Goal: Information Seeking & Learning: Check status

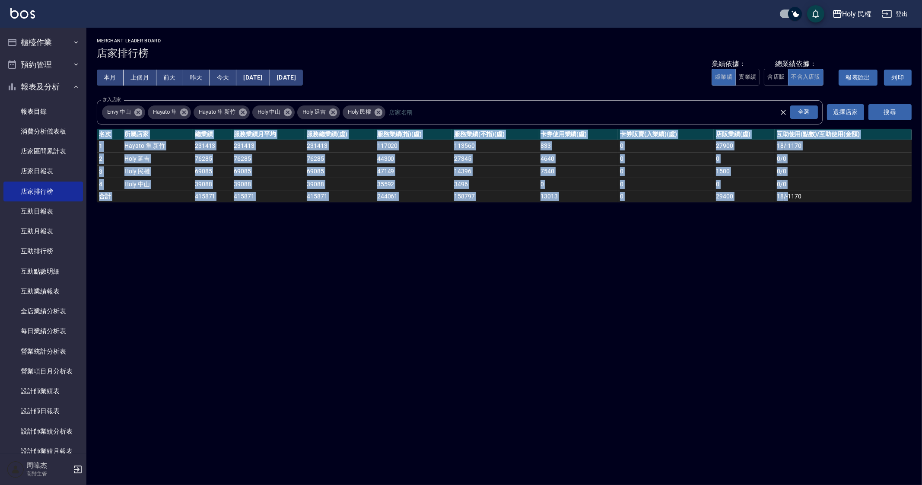
click at [635, 308] on div "Holy 民權 [DATE] - [DATE] 店家排行榜 列印時間： [DATE][PHONE_NUMBER]:20 Merchant Leader Boa…" at bounding box center [461, 242] width 922 height 485
click at [792, 354] on div "Holy 民權 [DATE] - [DATE] 店家排行榜 列印時間： [DATE][PHONE_NUMBER]:20 Merchant Leader Boa…" at bounding box center [461, 242] width 922 height 485
click at [829, 193] on td "18 / -1170" at bounding box center [842, 195] width 137 height 11
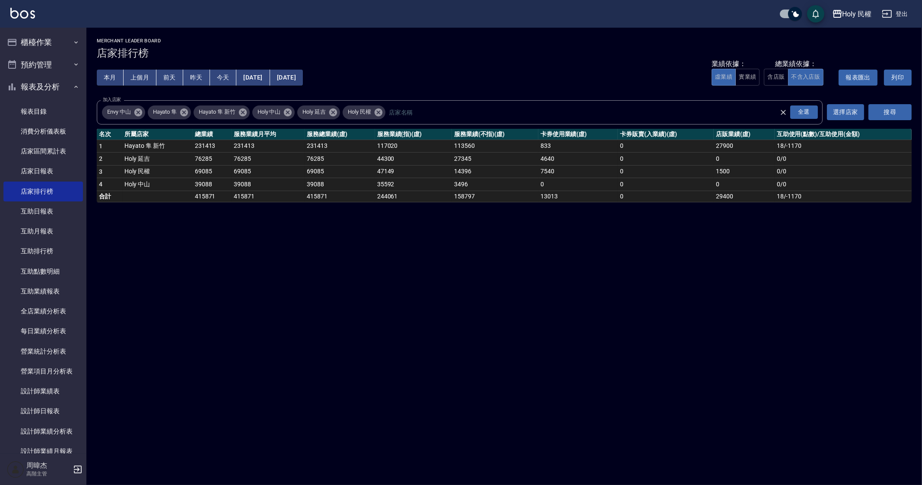
click at [668, 349] on div "Holy 民權 [DATE] - [DATE] 店家排行榜 列印時間： [DATE][PHONE_NUMBER]:20 Merchant Leader Boa…" at bounding box center [461, 242] width 922 height 485
click at [40, 39] on button "櫃檯作業" at bounding box center [42, 42] width 79 height 22
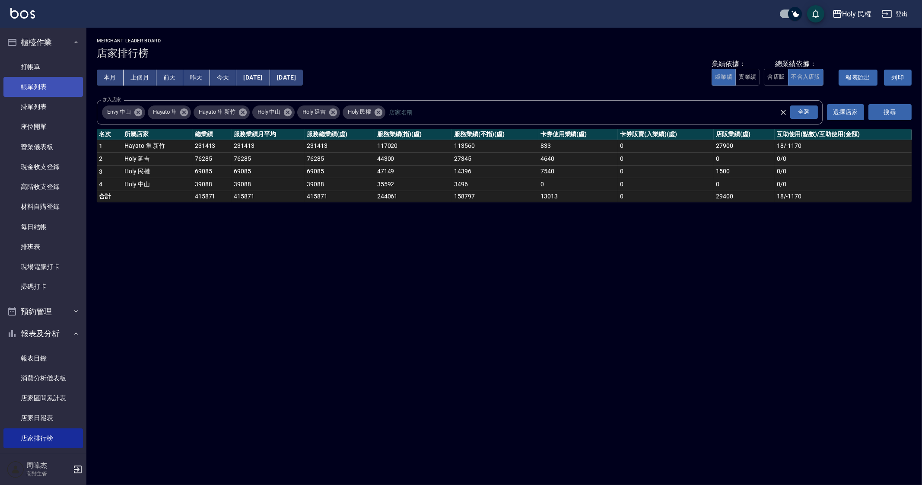
click at [46, 82] on link "帳單列表" at bounding box center [42, 87] width 79 height 20
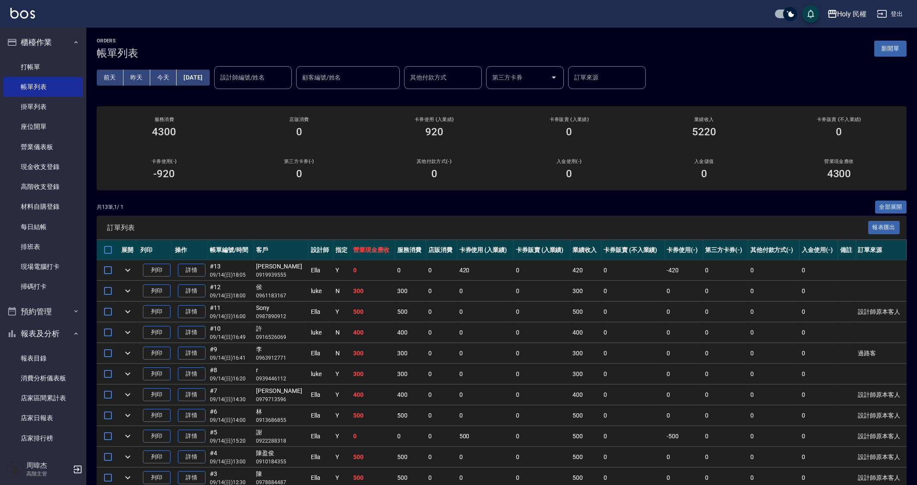
click at [651, 206] on div "共 13 筆, 1 / 1 全部展開" at bounding box center [502, 206] width 810 height 13
click at [589, 385] on td "400" at bounding box center [585, 394] width 31 height 20
click at [570, 418] on td "500" at bounding box center [585, 415] width 31 height 20
click at [457, 293] on td "0" at bounding box center [485, 291] width 57 height 20
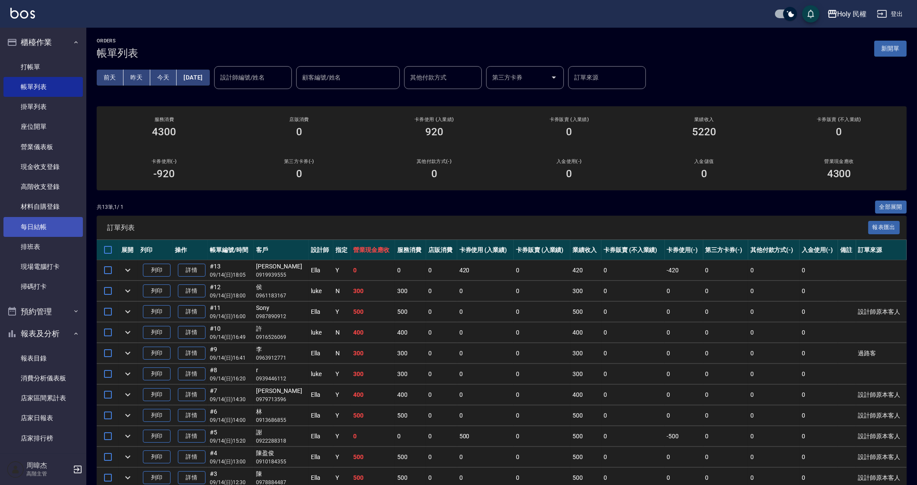
click at [65, 220] on link "每日結帳" at bounding box center [42, 227] width 79 height 20
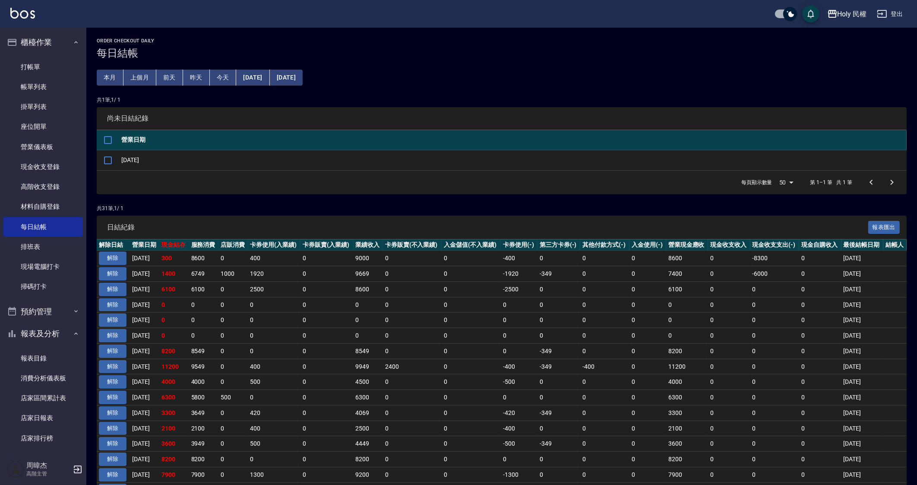
click at [525, 381] on td "-500" at bounding box center [519, 382] width 37 height 16
click at [25, 35] on button "櫃檯作業" at bounding box center [42, 42] width 79 height 22
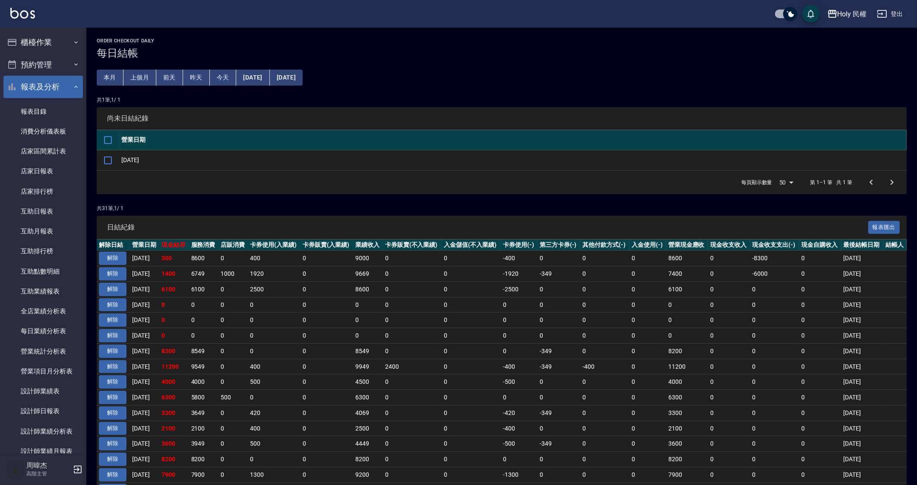
click at [45, 90] on button "報表及分析" at bounding box center [42, 87] width 79 height 22
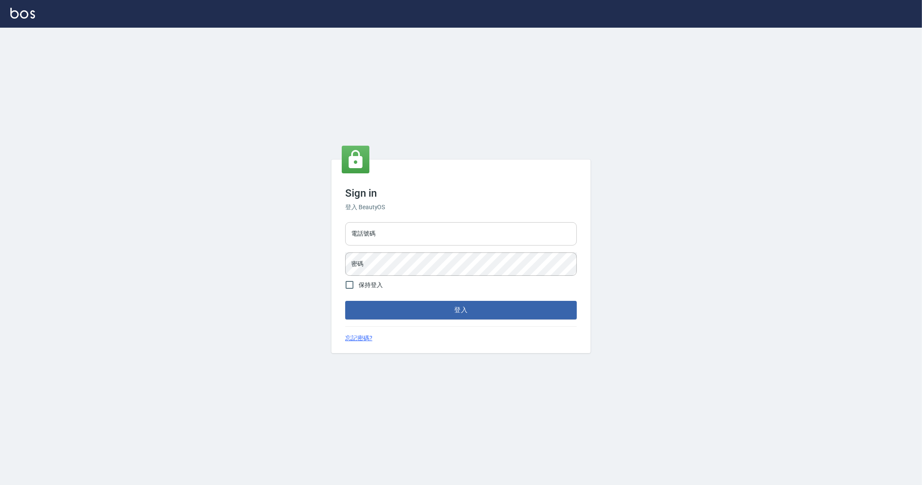
drag, startPoint x: 0, startPoint y: 0, endPoint x: 429, endPoint y: 228, distance: 486.2
click at [429, 228] on input "電話號碼" at bounding box center [460, 233] width 231 height 23
type input "0912345"
click at [345, 301] on button "登入" at bounding box center [460, 310] width 231 height 18
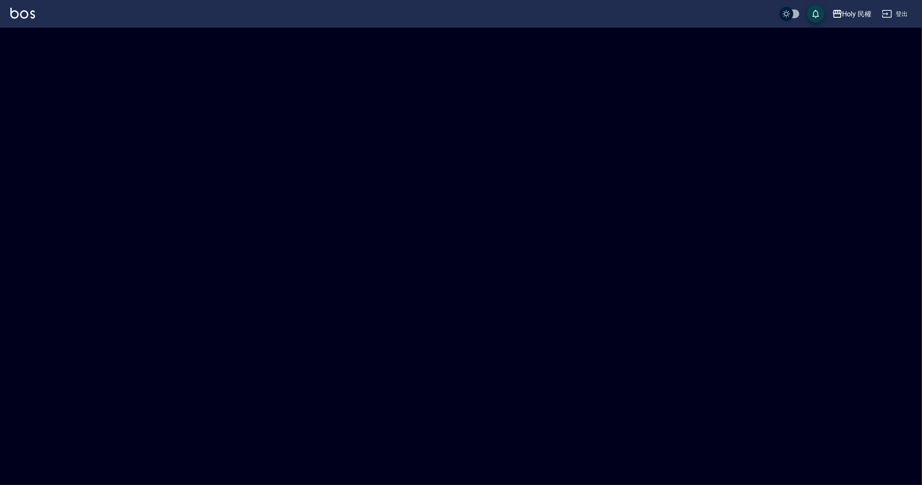
checkbox input "true"
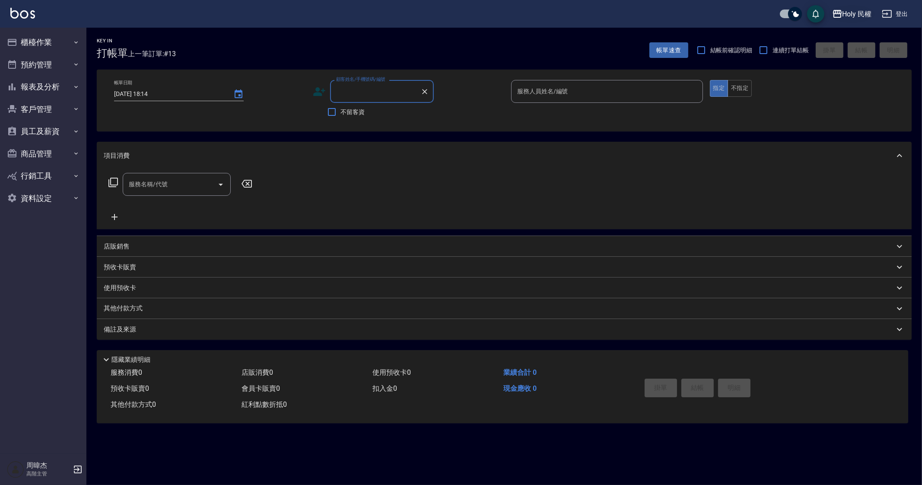
click at [859, 20] on button "Holy 民權" at bounding box center [851, 14] width 47 height 18
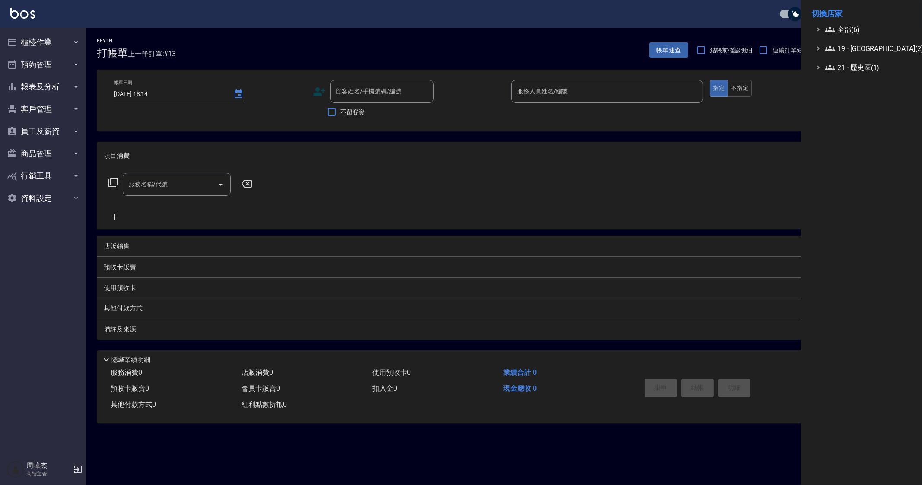
click at [858, 23] on li "切換店家" at bounding box center [861, 13] width 100 height 21
click at [860, 31] on span "全部(6)" at bounding box center [865, 29] width 83 height 10
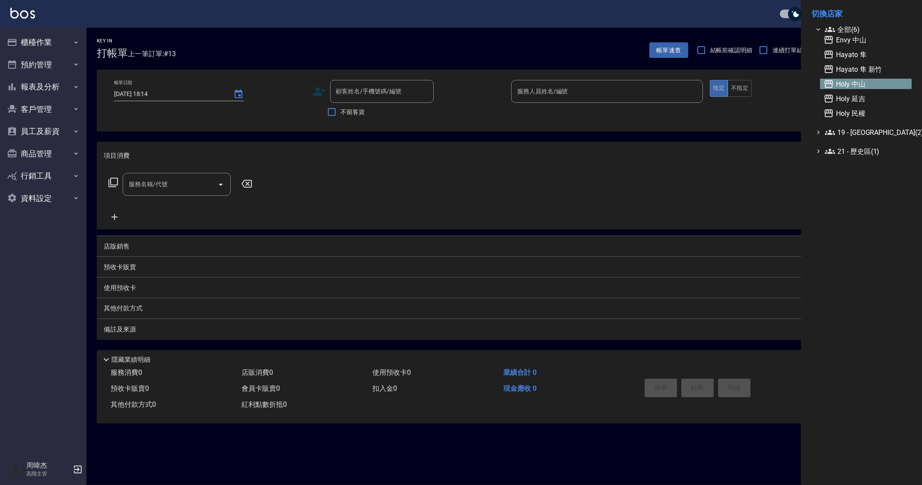
click at [876, 82] on span "Holy 中山" at bounding box center [865, 84] width 85 height 10
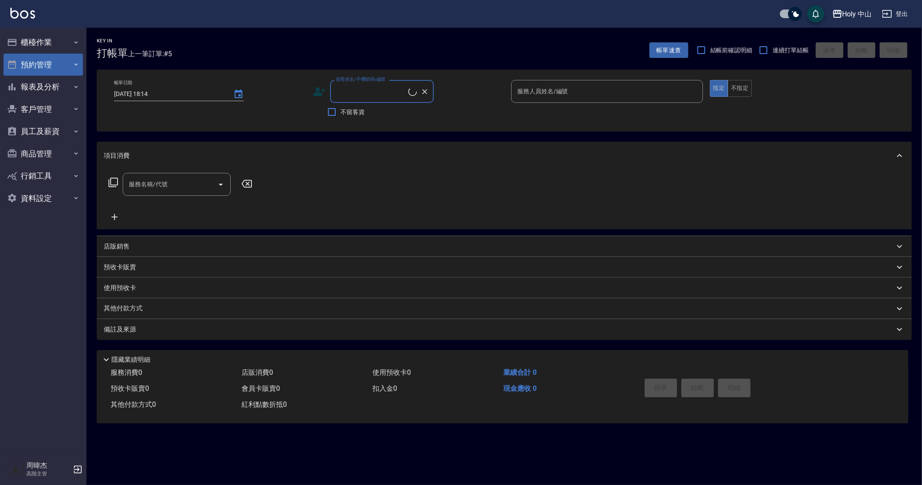
click at [51, 63] on button "預約管理" at bounding box center [42, 65] width 79 height 22
click at [69, 38] on button "櫃檯作業" at bounding box center [42, 42] width 79 height 22
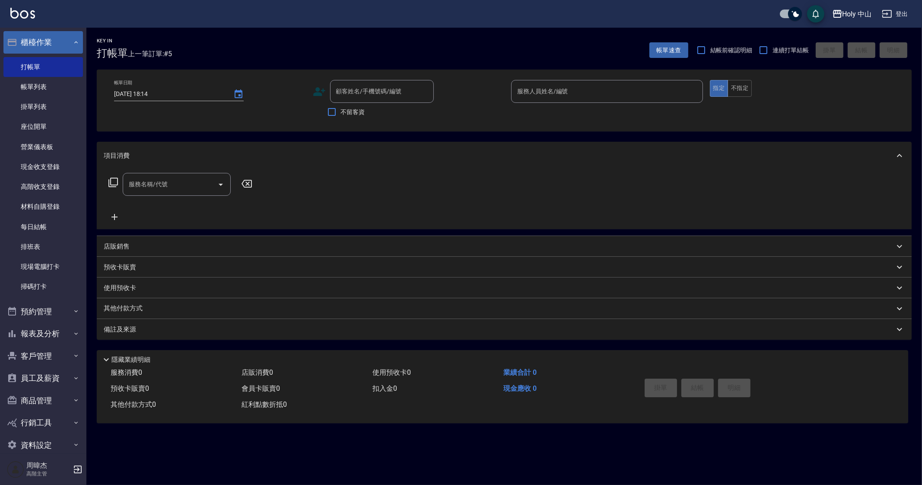
click at [66, 41] on button "櫃檯作業" at bounding box center [42, 42] width 79 height 22
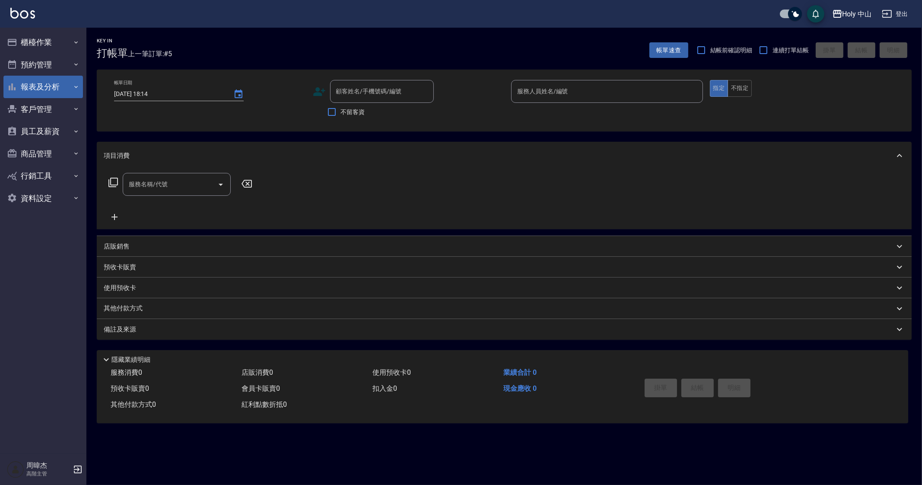
click at [64, 81] on button "報表及分析" at bounding box center [42, 87] width 79 height 22
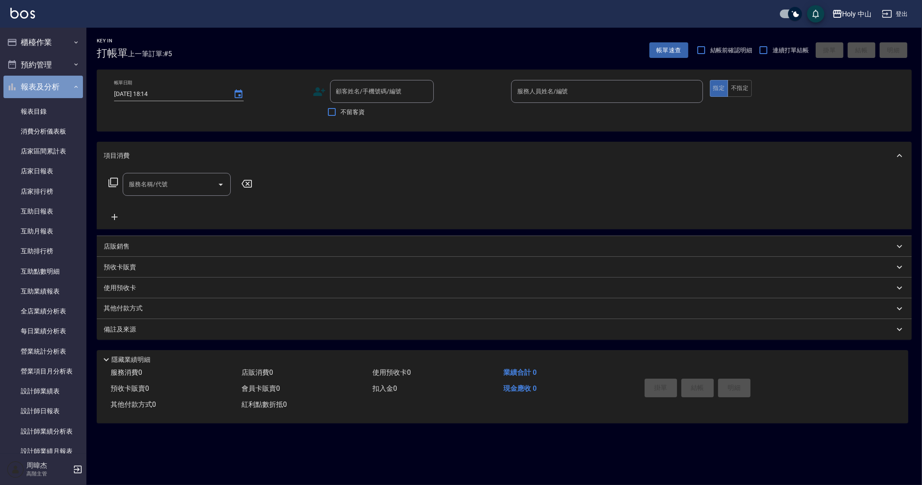
click at [67, 87] on button "報表及分析" at bounding box center [42, 87] width 79 height 22
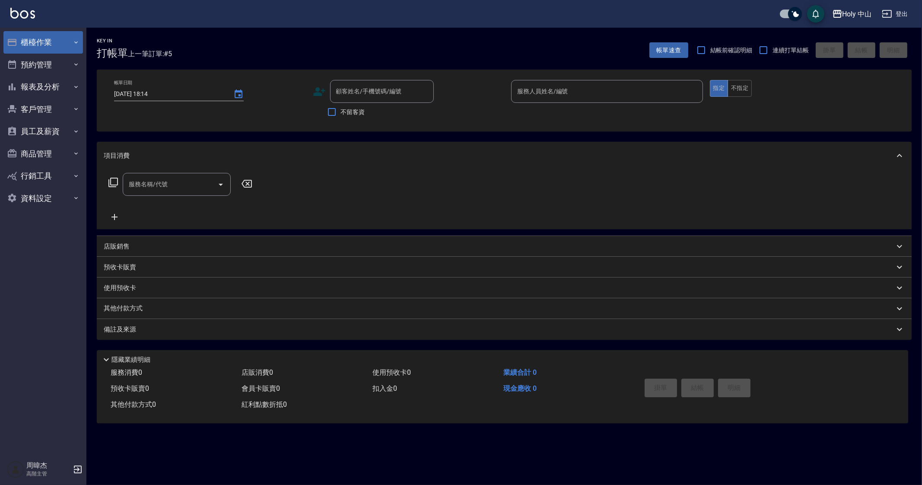
click at [67, 40] on button "櫃檯作業" at bounding box center [42, 42] width 79 height 22
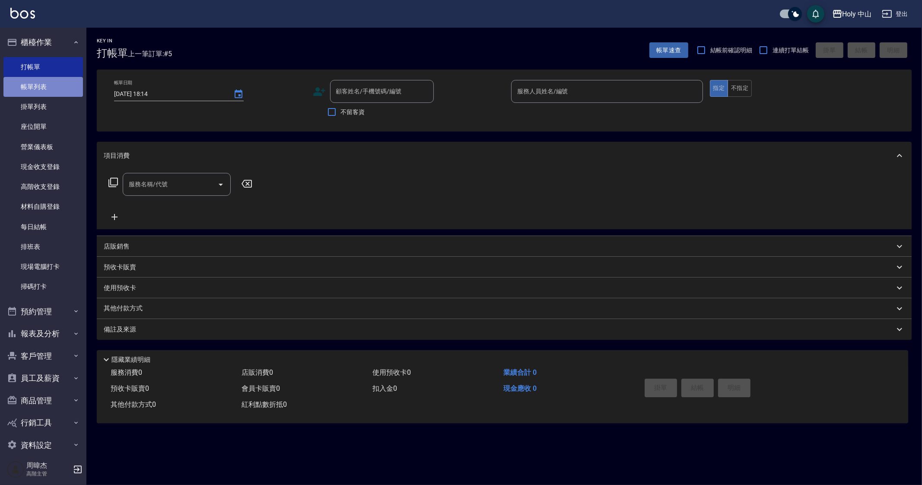
click at [61, 94] on link "帳單列表" at bounding box center [42, 87] width 79 height 20
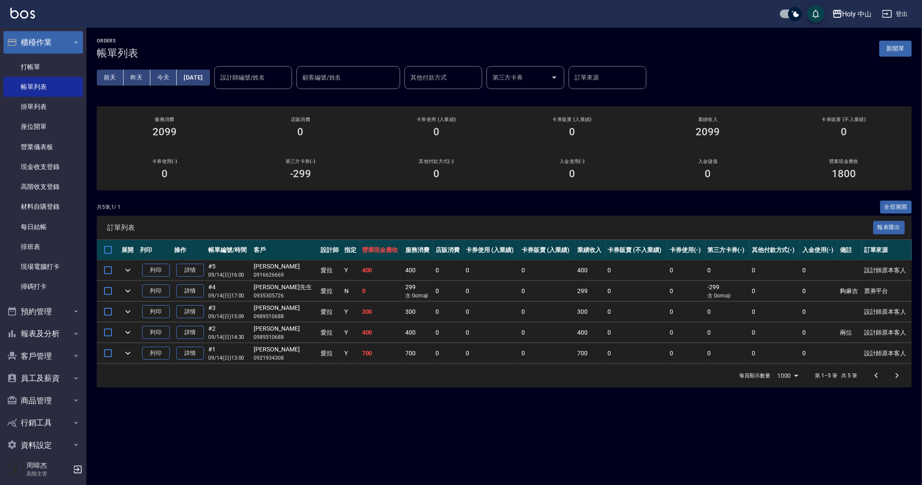
click at [50, 33] on button "櫃檯作業" at bounding box center [42, 42] width 79 height 22
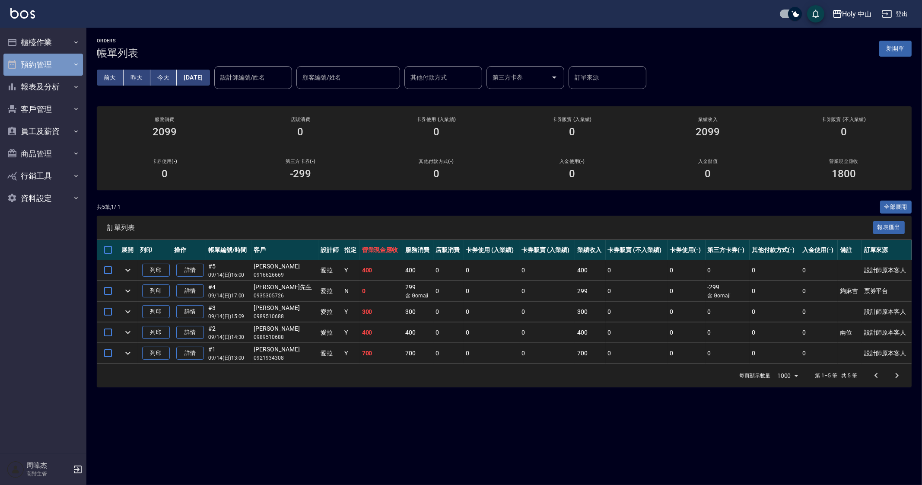
click at [54, 63] on button "預約管理" at bounding box center [42, 65] width 79 height 22
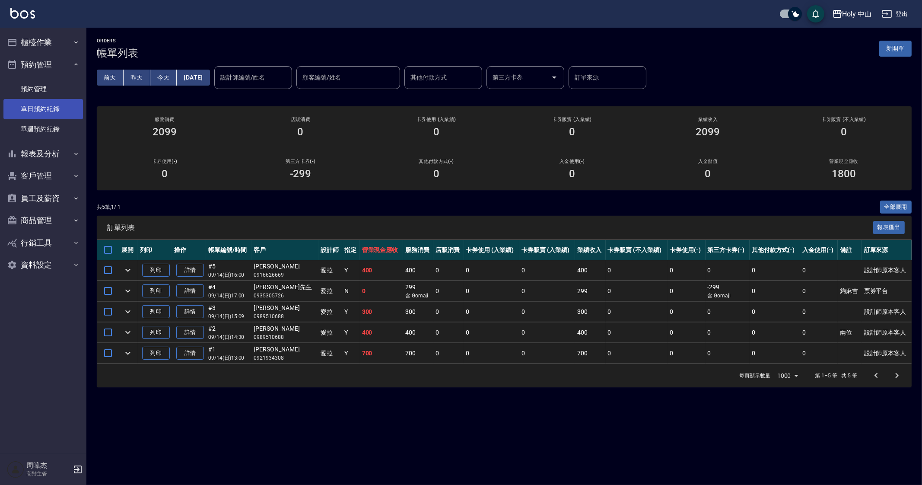
click at [53, 109] on link "單日預約紀錄" at bounding box center [42, 109] width 79 height 20
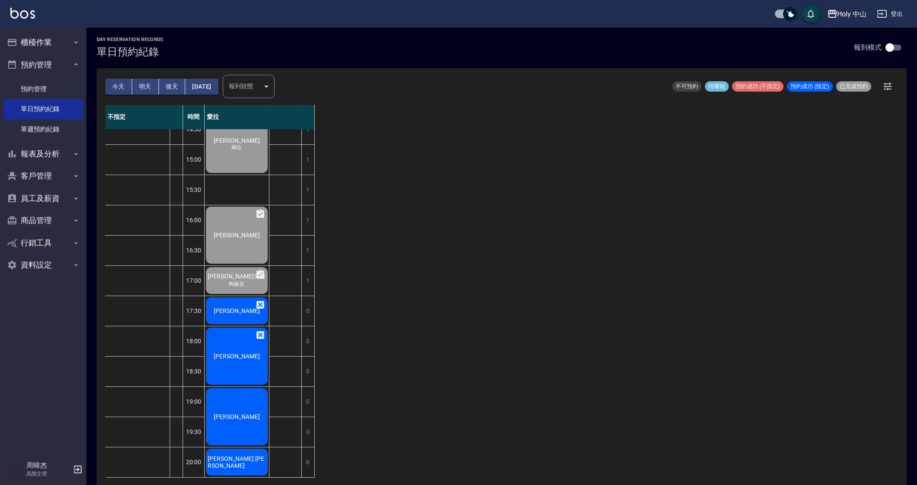
scroll to position [2, 0]
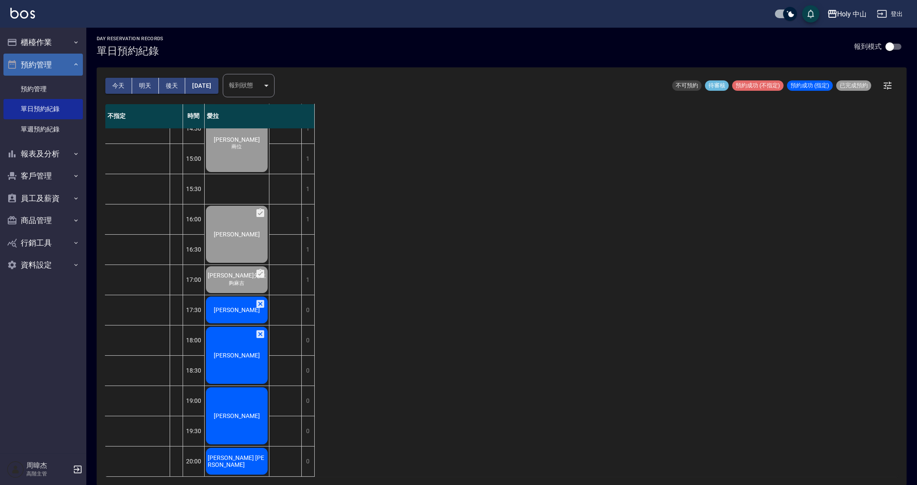
click at [55, 67] on button "預約管理" at bounding box center [42, 65] width 79 height 22
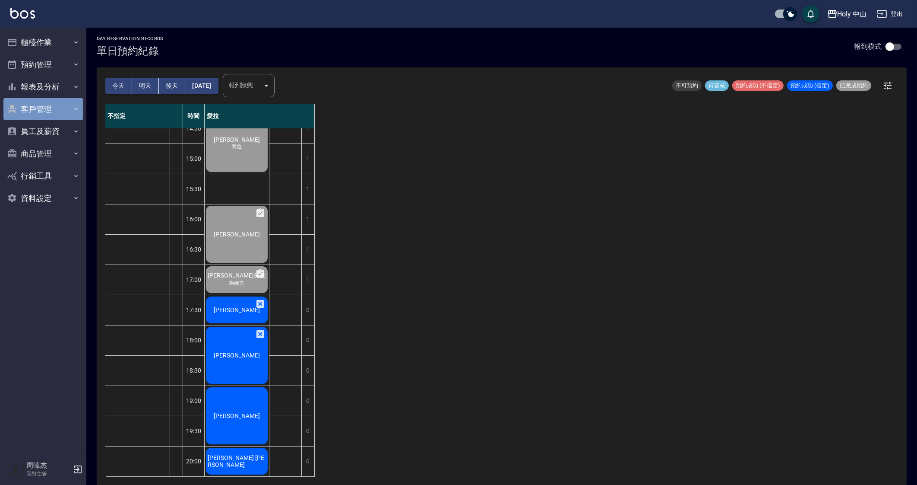
click at [61, 105] on button "客戶管理" at bounding box center [42, 109] width 79 height 22
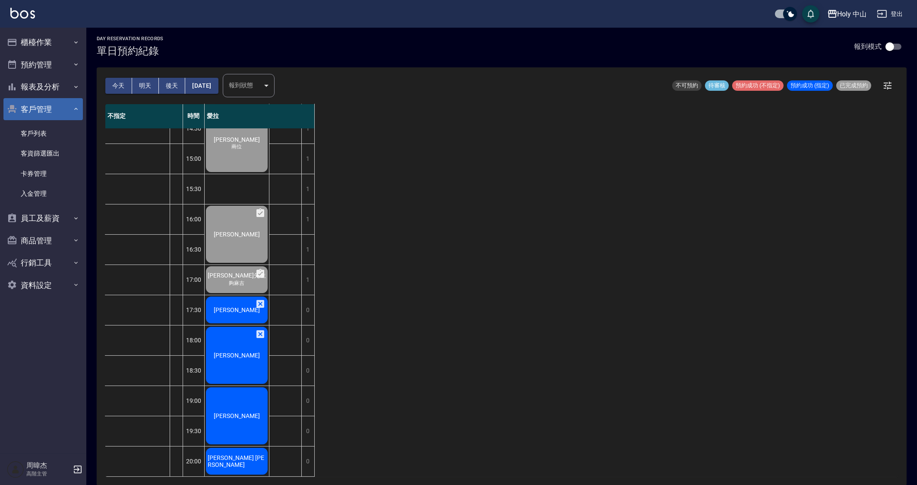
click at [61, 105] on button "客戶管理" at bounding box center [42, 109] width 79 height 22
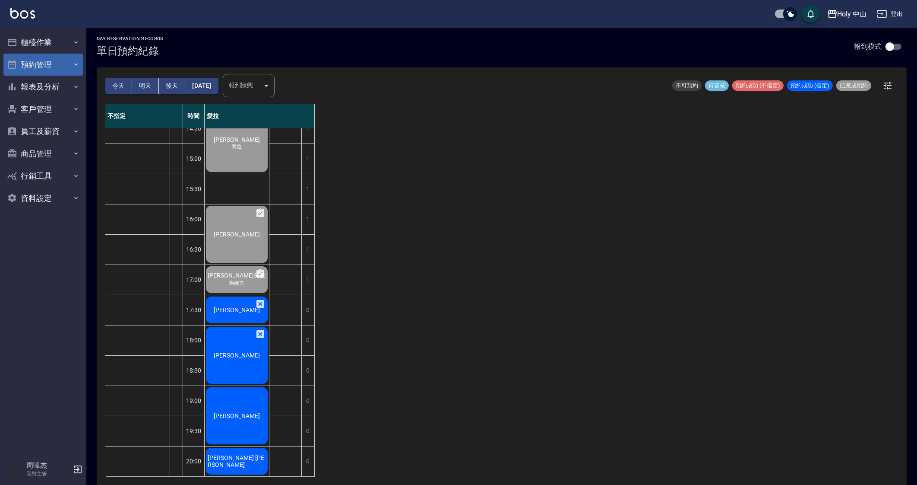
click at [70, 74] on button "預約管理" at bounding box center [42, 65] width 79 height 22
click at [68, 71] on button "預約管理" at bounding box center [42, 65] width 79 height 22
click at [63, 85] on button "報表及分析" at bounding box center [42, 87] width 79 height 22
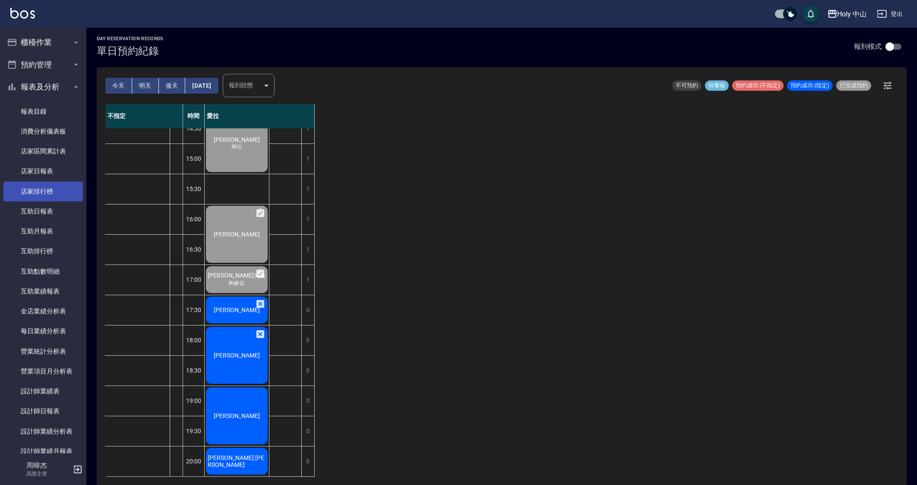
click at [55, 185] on link "店家排行榜" at bounding box center [42, 191] width 79 height 20
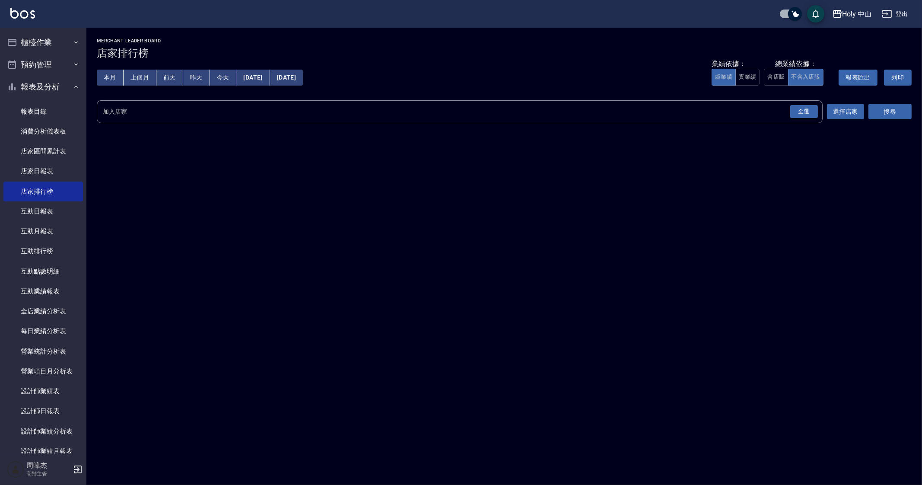
click at [801, 109] on div "全選" at bounding box center [804, 111] width 28 height 13
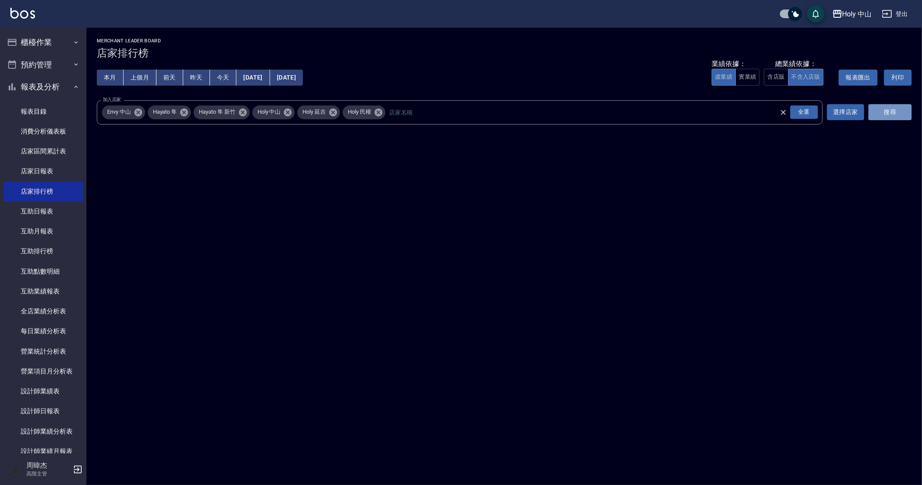
click at [897, 104] on button "搜尋" at bounding box center [889, 112] width 43 height 16
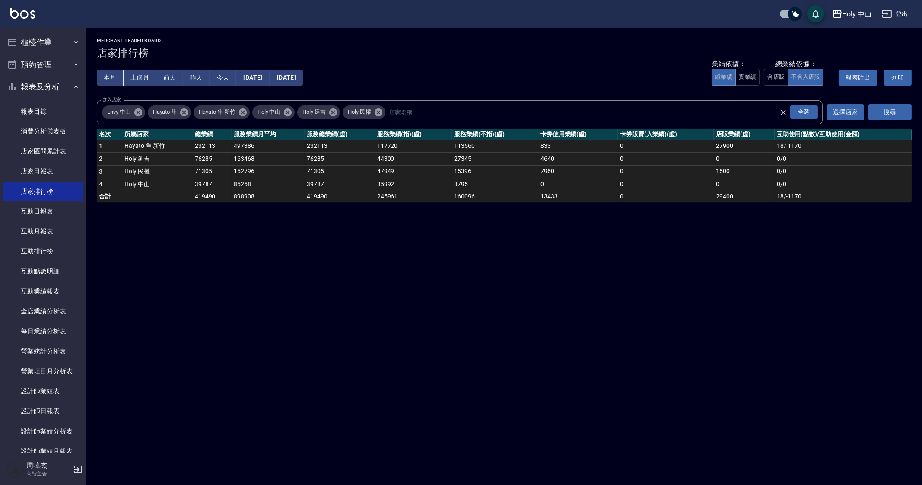
click at [652, 359] on div "Holy 中山 2025-09-01 - 2025-09-14 店家排行榜 列印時間： 2025-09-14-18:14 Merchant Leader Bo…" at bounding box center [461, 242] width 922 height 485
drag, startPoint x: 352, startPoint y: 319, endPoint x: 428, endPoint y: 292, distance: 80.6
click at [352, 319] on div "Holy 中山 2025-09-01 - 2025-09-14 店家排行榜 列印時間： 2025-09-14-18:14 Merchant Leader Bo…" at bounding box center [461, 242] width 922 height 485
click at [470, 278] on div "Holy 中山 2025-09-01 - 2025-09-14 店家排行榜 列印時間： 2025-09-14-18:14 Merchant Leader Bo…" at bounding box center [461, 242] width 922 height 485
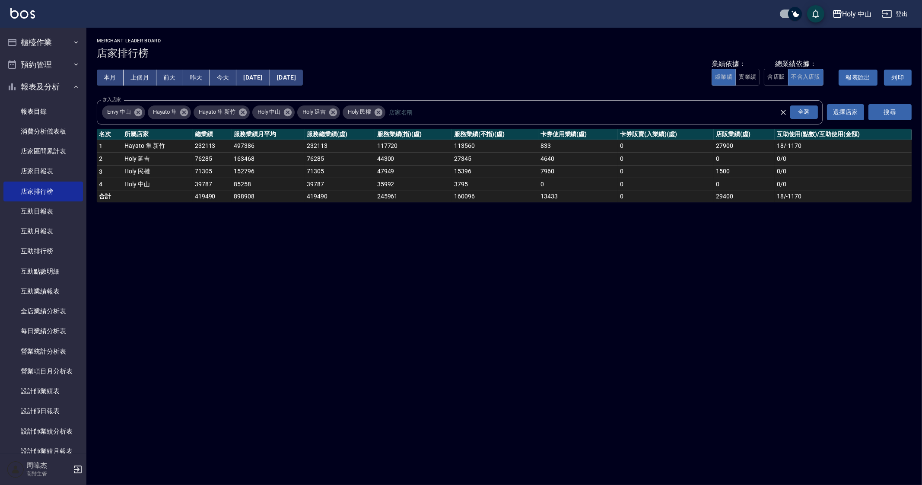
click at [470, 278] on div "Holy 中山 2025-09-01 - 2025-09-14 店家排行榜 列印時間： 2025-09-14-18:14 Merchant Leader Bo…" at bounding box center [461, 242] width 922 height 485
drag, startPoint x: 470, startPoint y: 278, endPoint x: 405, endPoint y: 317, distance: 76.3
click at [405, 317] on div "Holy 中山 2025-09-01 - 2025-09-14 店家排行榜 列印時間： 2025-09-14-18:14 Merchant Leader Bo…" at bounding box center [461, 242] width 922 height 485
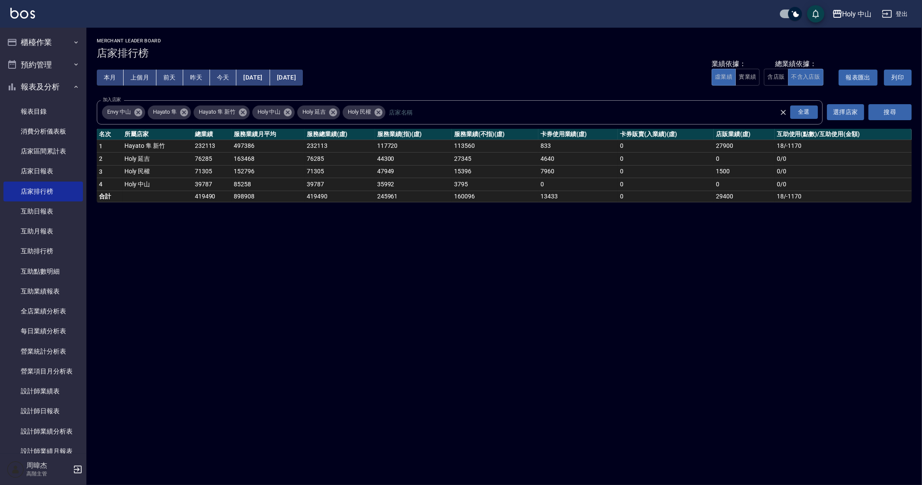
click at [432, 353] on div "Holy 中山 2025-09-01 - 2025-09-14 店家排行榜 列印時間： 2025-09-14-18:14 Merchant Leader Bo…" at bounding box center [461, 242] width 922 height 485
click at [359, 342] on div "Holy 中山 2025-09-01 - 2025-09-14 店家排行榜 列印時間： 2025-09-14-18:14 Merchant Leader Bo…" at bounding box center [461, 242] width 922 height 485
click at [510, 359] on div "Holy 中山 2025-09-01 - 2025-09-14 店家排行榜 列印時間： 2025-09-14-18:14 Merchant Leader Bo…" at bounding box center [461, 242] width 922 height 485
click at [348, 317] on div "Holy 中山 2025-09-01 - 2025-09-14 店家排行榜 列印時間： 2025-09-14-18:14 Merchant Leader Bo…" at bounding box center [461, 242] width 922 height 485
